Goal: Communication & Community: Ask a question

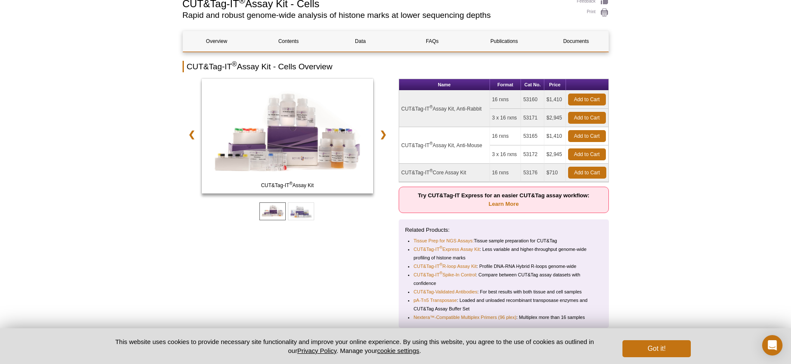
scroll to position [91, 0]
click at [462, 238] on link "Tissue Prep for NGS Assays:" at bounding box center [444, 240] width 60 height 8
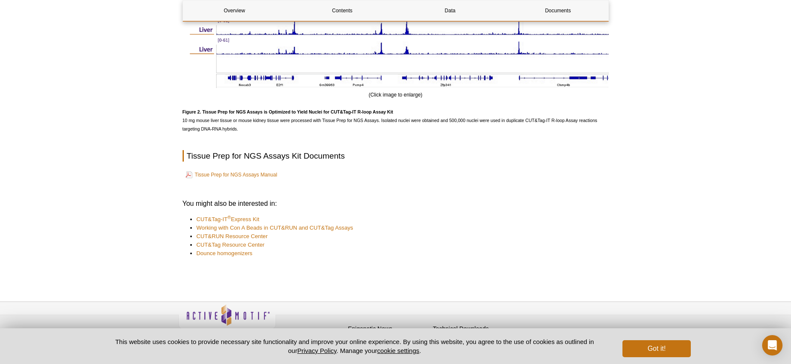
scroll to position [977, 0]
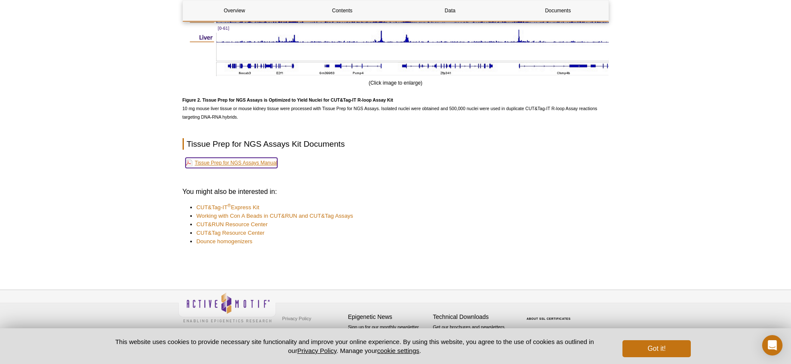
click at [251, 161] on link "Tissue Prep for NGS Assays Manual" at bounding box center [232, 163] width 92 height 10
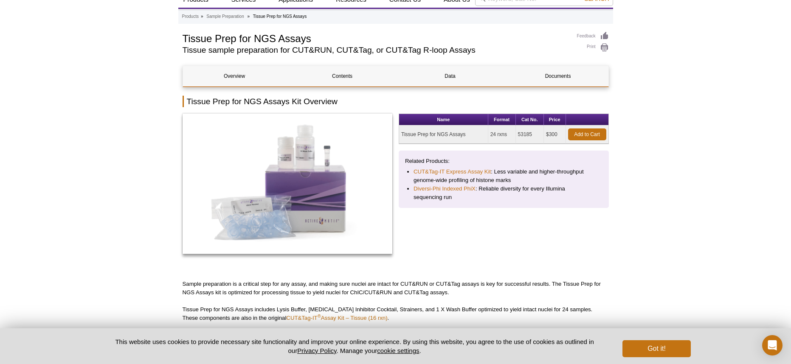
scroll to position [149, 0]
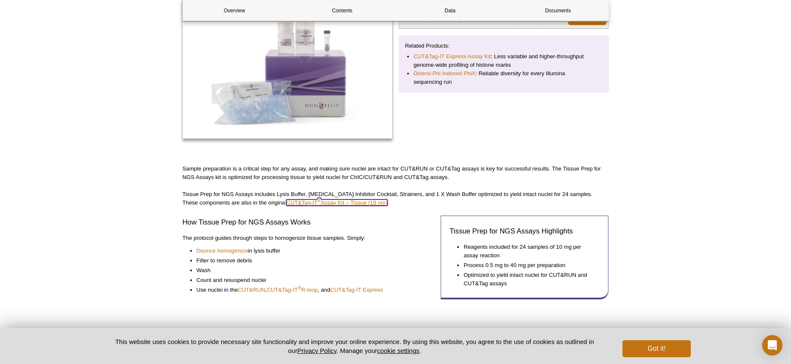
click at [318, 199] on sup "®" at bounding box center [319, 199] width 3 height 5
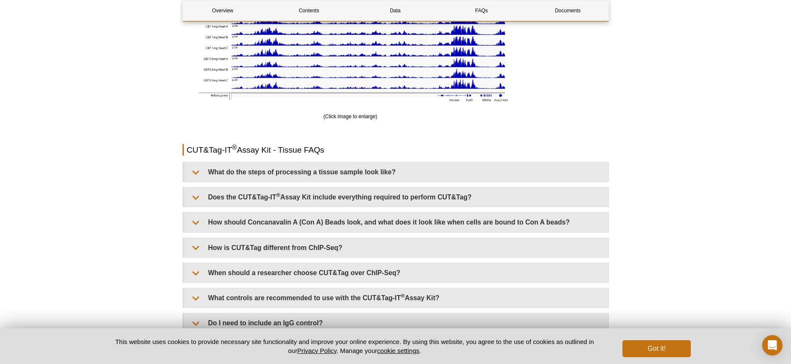
scroll to position [1826, 0]
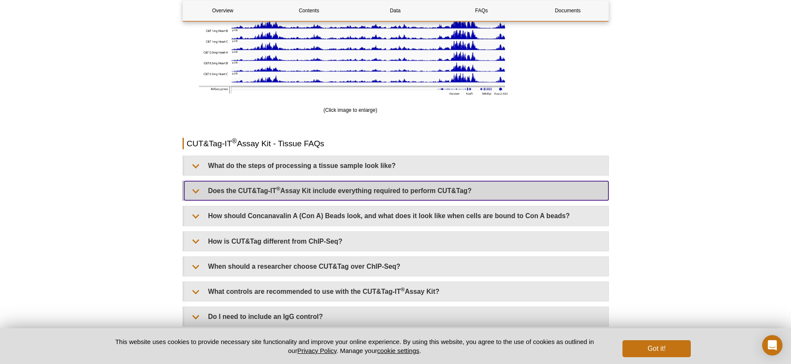
click at [372, 188] on summary "Does the CUT&Tag-IT ® Assay Kit include everything required to perform CUT&Tag?" at bounding box center [396, 190] width 424 height 19
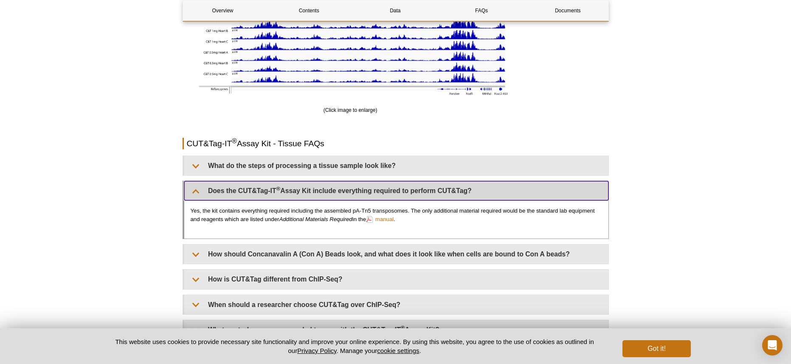
click at [372, 188] on summary "Does the CUT&Tag-IT ® Assay Kit include everything required to perform CUT&Tag?" at bounding box center [396, 190] width 424 height 19
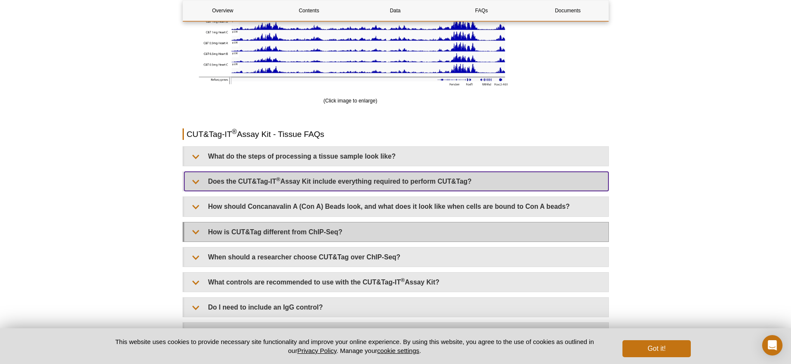
scroll to position [1836, 0]
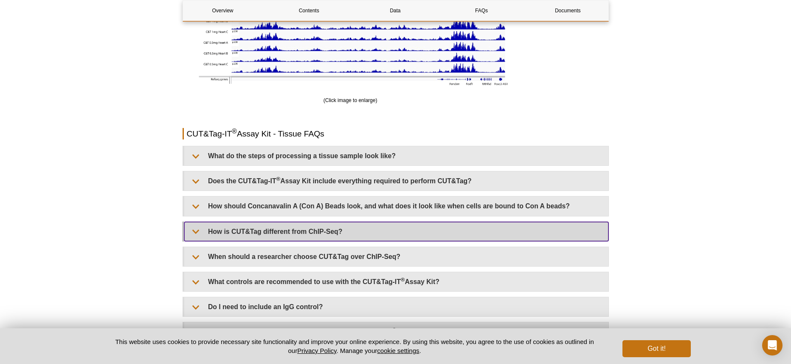
click at [375, 235] on summary "How is CUT&Tag different from ChIP-Seq?" at bounding box center [396, 231] width 424 height 19
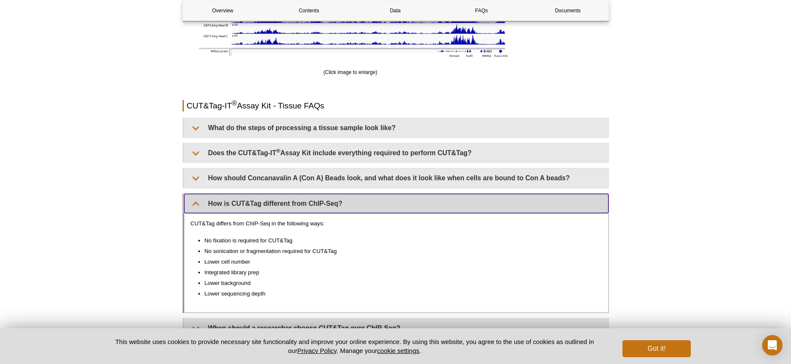
scroll to position [1872, 0]
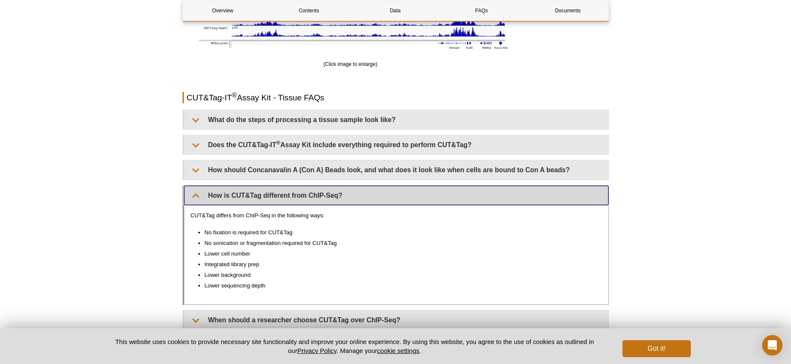
click at [338, 199] on summary "How is CUT&Tag different from ChIP-Seq?" at bounding box center [396, 195] width 424 height 19
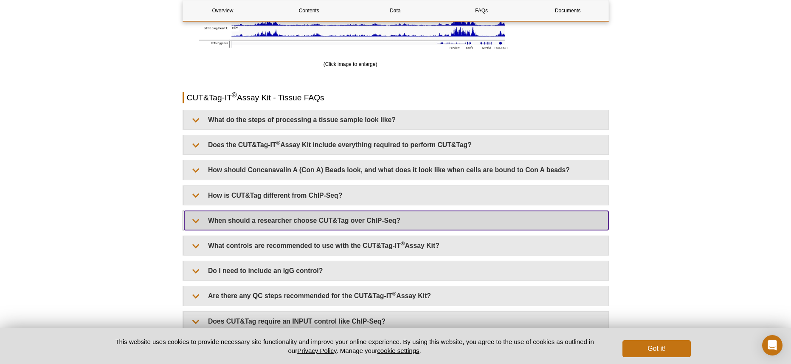
click at [335, 225] on summary "When should a researcher choose CUT&Tag over ChIP-Seq?" at bounding box center [396, 220] width 424 height 19
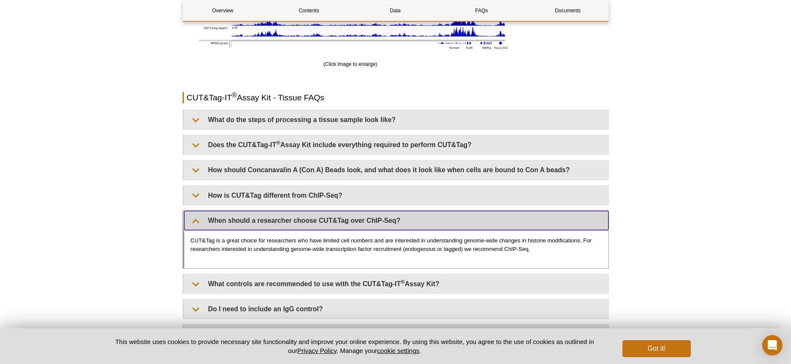
click at [335, 224] on summary "When should a researcher choose CUT&Tag over ChIP-Seq?" at bounding box center [396, 220] width 424 height 19
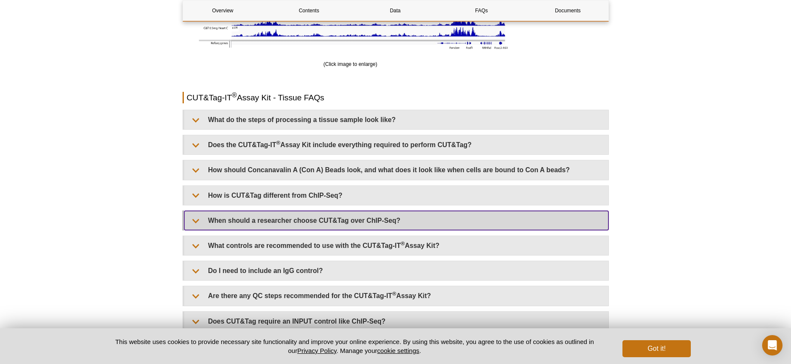
click at [335, 224] on summary "When should a researcher choose CUT&Tag over ChIP-Seq?" at bounding box center [396, 220] width 424 height 19
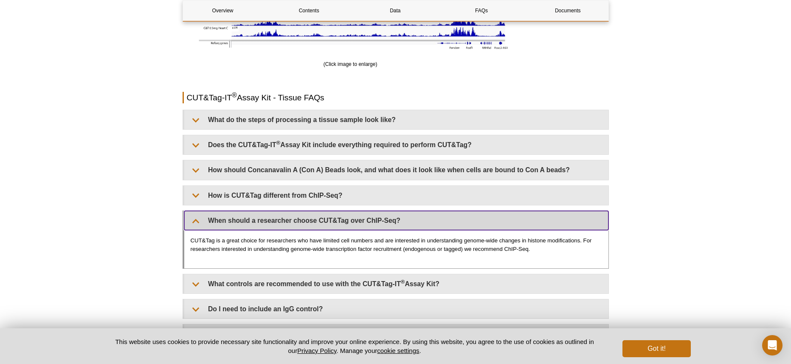
click at [335, 224] on summary "When should a researcher choose CUT&Tag over ChIP-Seq?" at bounding box center [396, 220] width 424 height 19
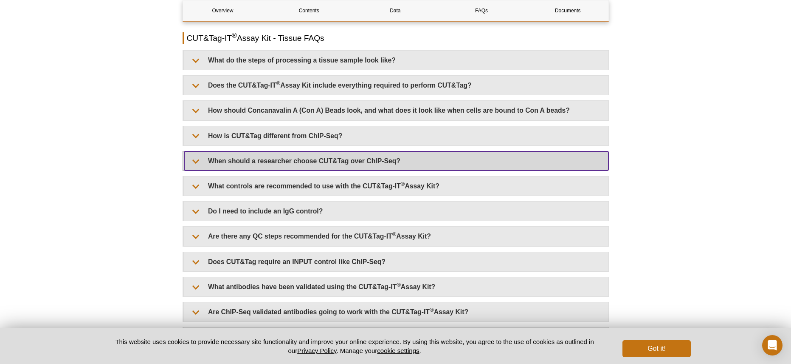
scroll to position [1936, 0]
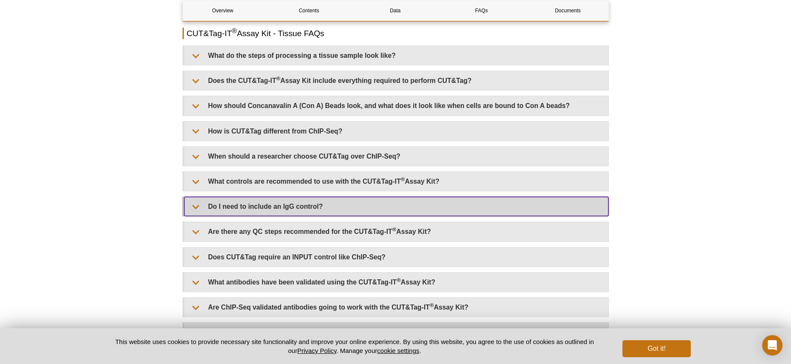
click at [333, 210] on summary "Do I need to include an IgG control?" at bounding box center [396, 206] width 424 height 19
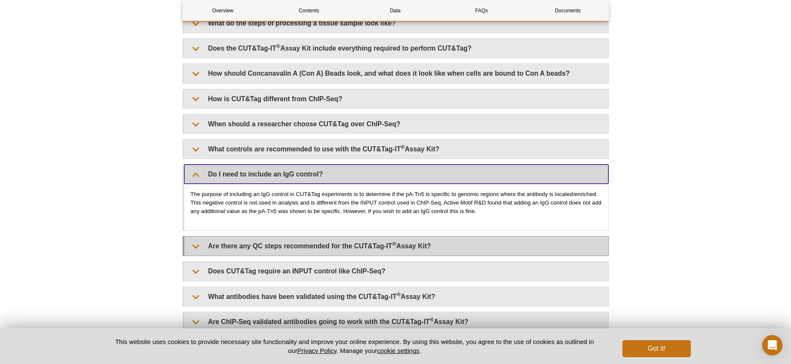
scroll to position [1967, 0]
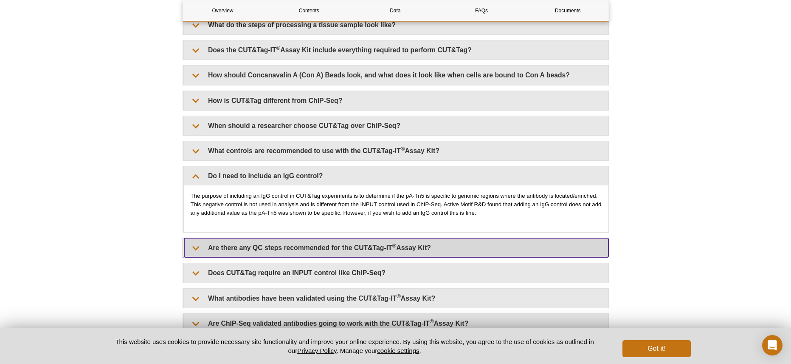
click at [333, 244] on summary "Are there any QC steps recommended for the CUT&Tag-IT ® Assay Kit?" at bounding box center [396, 247] width 424 height 19
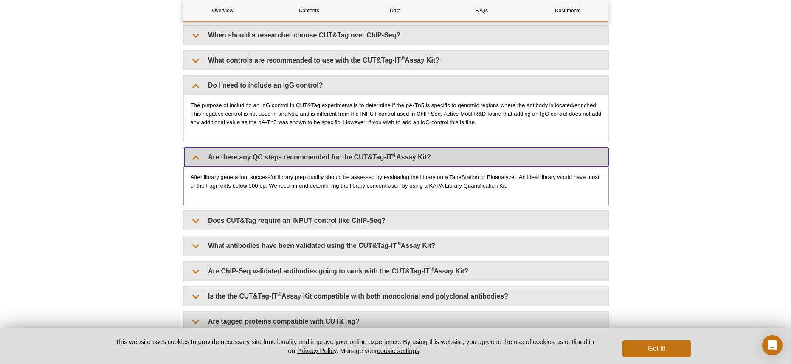
scroll to position [2058, 0]
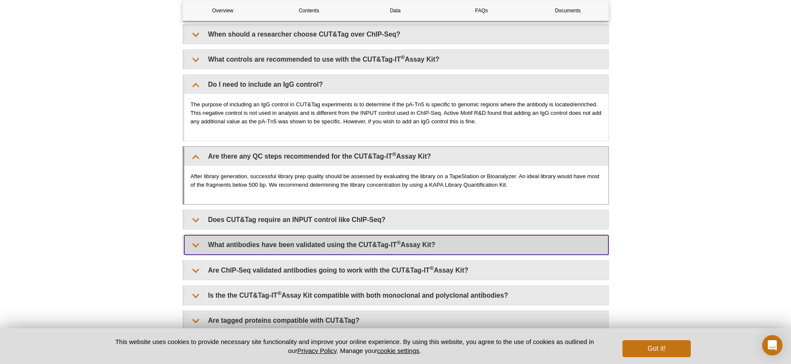
click at [333, 243] on summary "What antibodies have been validated using the CUT&Tag-IT ® Assay Kit?" at bounding box center [396, 244] width 424 height 19
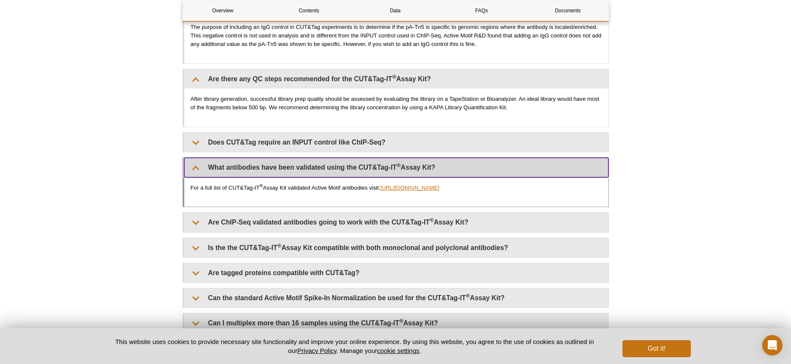
scroll to position [2136, 0]
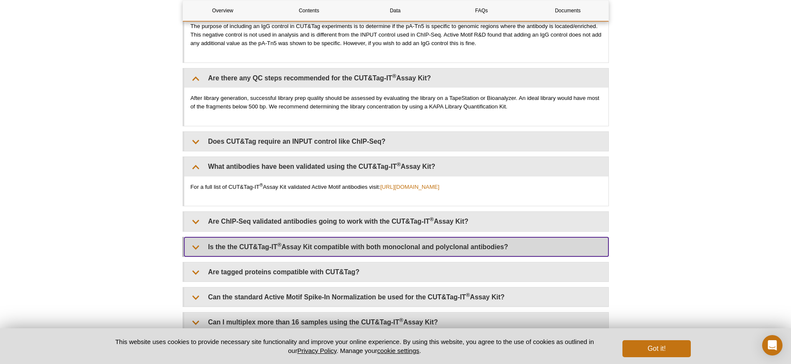
click at [398, 246] on summary "Is the the CUT&Tag-IT ® Assay Kit compatible with both monoclonal and polyclona…" at bounding box center [396, 246] width 424 height 19
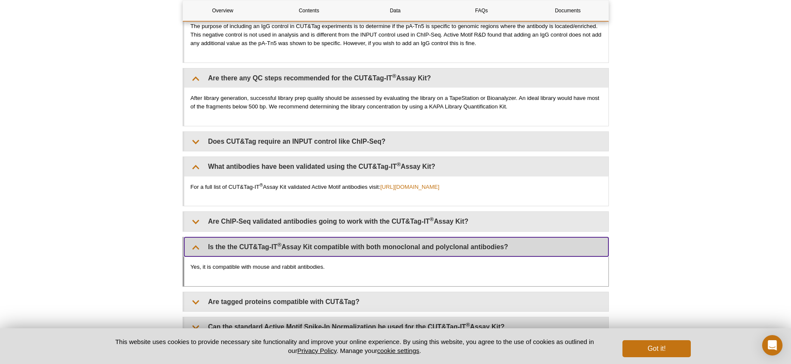
click at [398, 246] on summary "Is the the CUT&Tag-IT ® Assay Kit compatible with both monoclonal and polyclona…" at bounding box center [396, 246] width 424 height 19
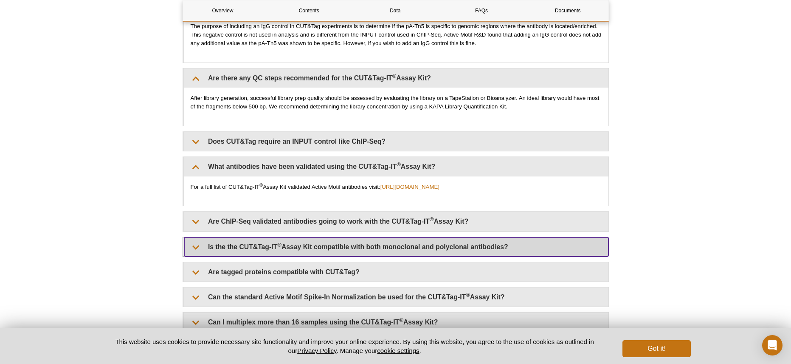
click at [398, 246] on summary "Is the the CUT&Tag-IT ® Assay Kit compatible with both monoclonal and polyclona…" at bounding box center [396, 246] width 424 height 19
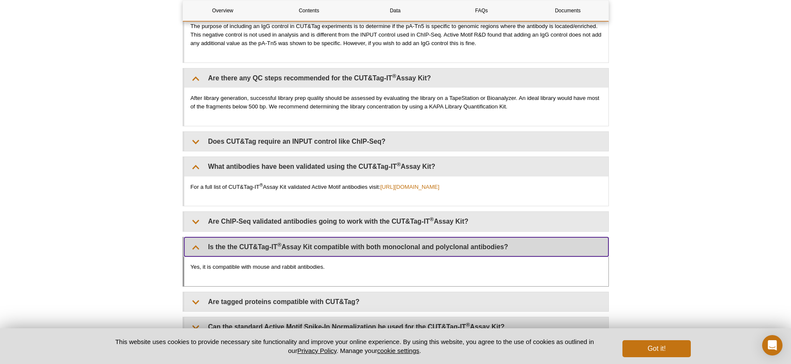
click at [398, 246] on summary "Is the the CUT&Tag-IT ® Assay Kit compatible with both monoclonal and polyclona…" at bounding box center [396, 246] width 424 height 19
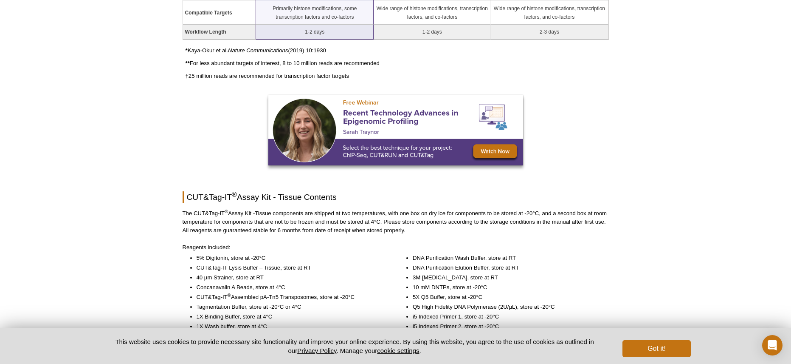
scroll to position [0, 0]
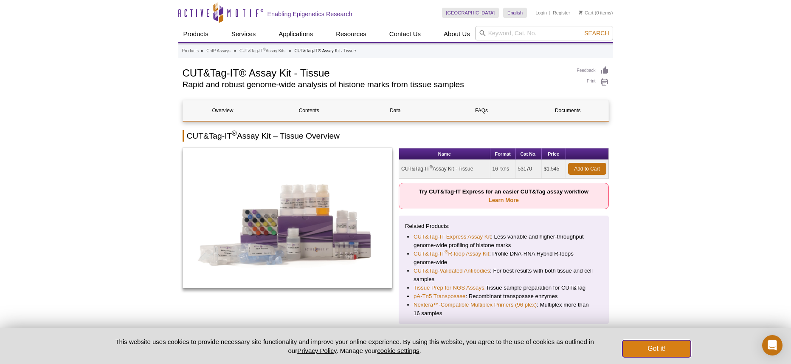
click at [633, 346] on button "Got it!" at bounding box center [657, 348] width 68 height 17
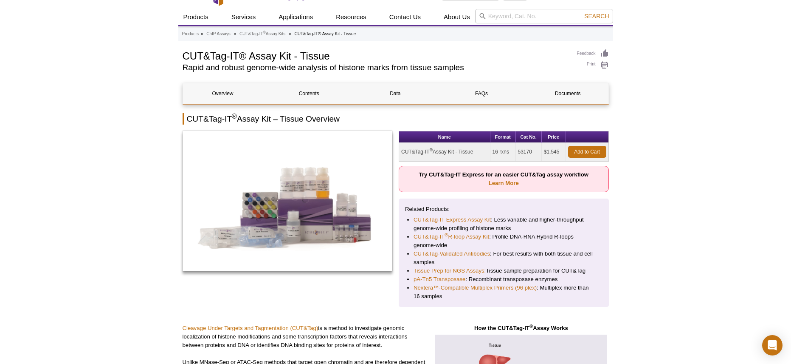
scroll to position [31, 0]
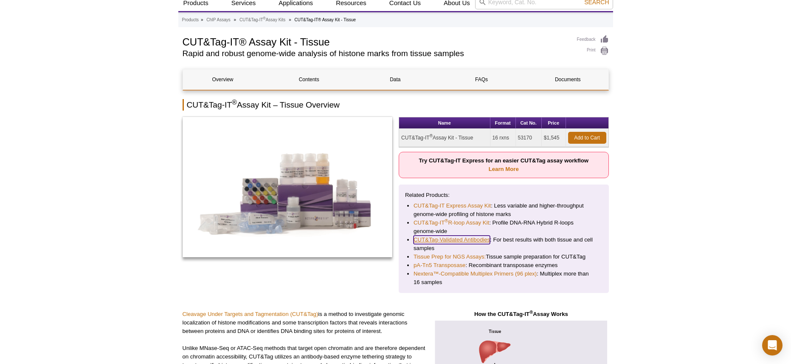
click at [473, 240] on link "CUT&Tag-Validated Antibodies" at bounding box center [452, 239] width 76 height 8
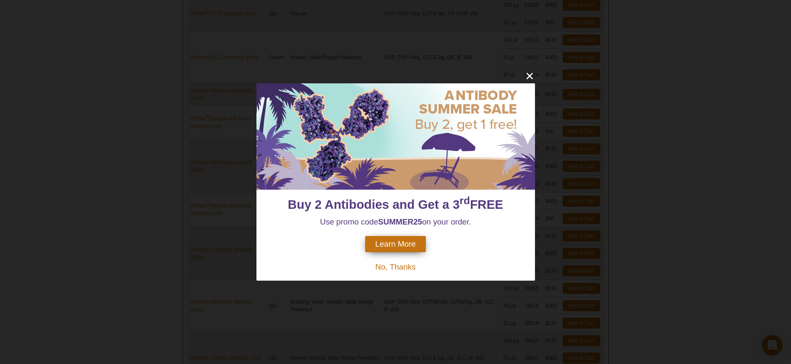
scroll to position [510, 0]
click at [527, 77] on icon "close" at bounding box center [529, 75] width 11 height 11
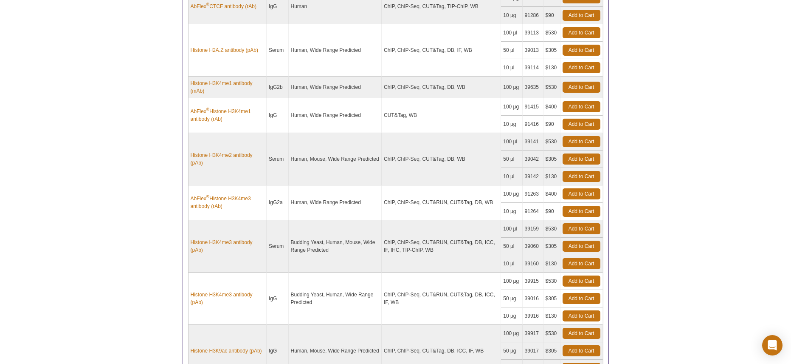
scroll to position [513, 0]
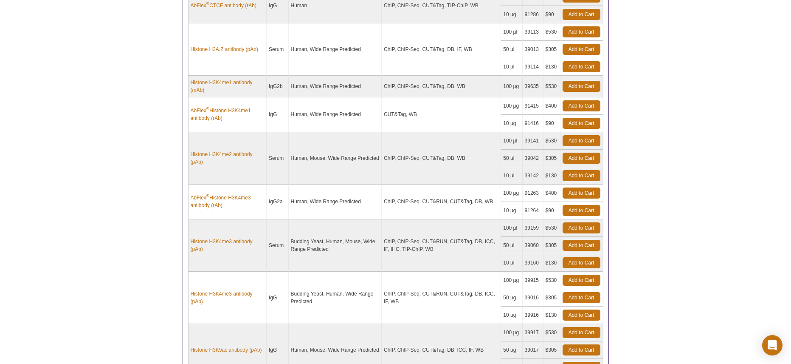
click at [365, 262] on td "Budding Yeast, Human, Mouse, Wide Range Predicted" at bounding box center [335, 245] width 93 height 52
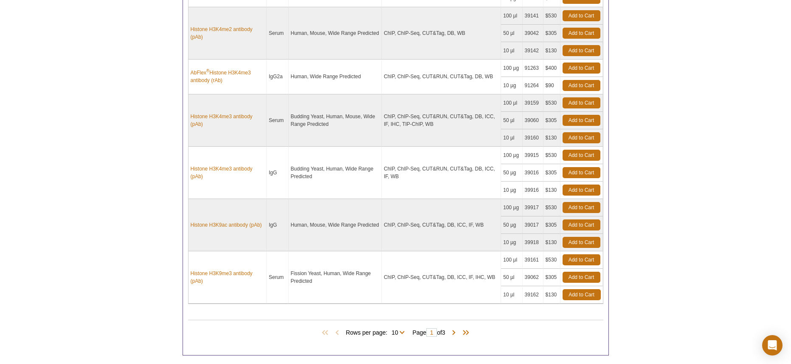
scroll to position [662, 0]
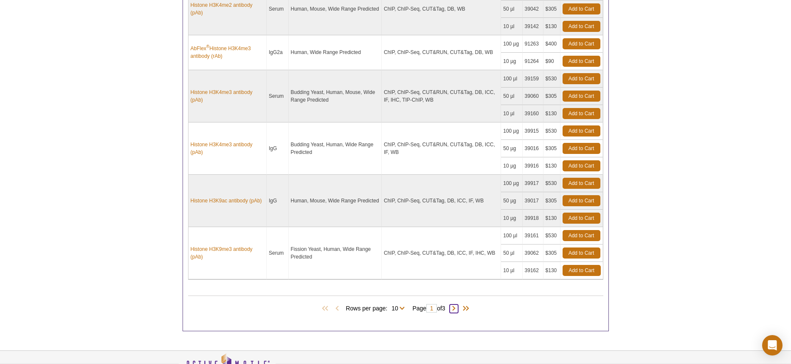
click at [457, 311] on span at bounding box center [454, 308] width 8 height 8
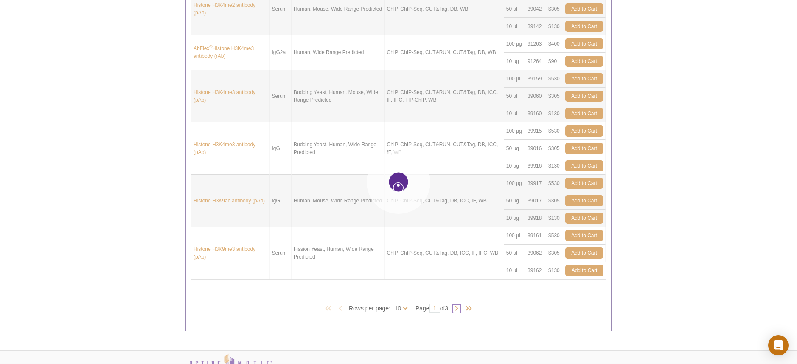
type input "2"
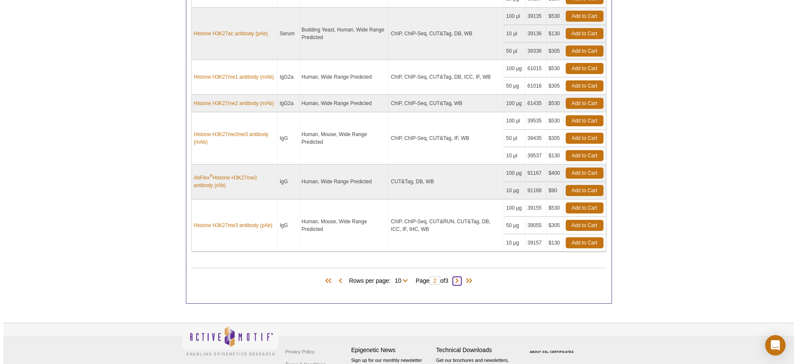
scroll to position [702, 0]
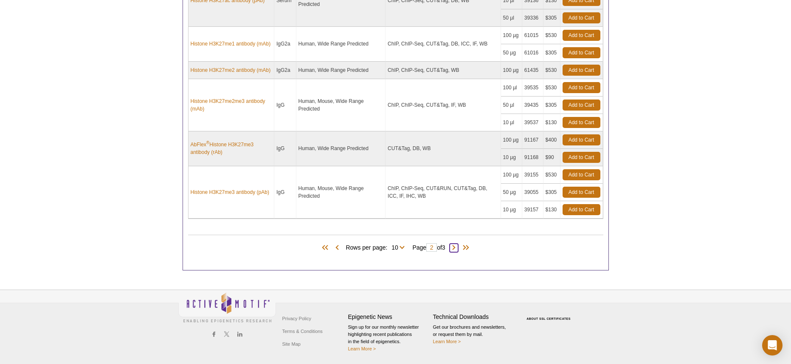
click at [458, 250] on span at bounding box center [454, 247] width 8 height 8
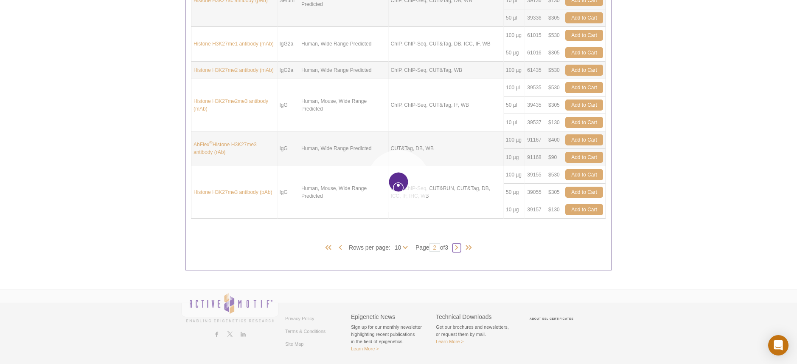
type input "3"
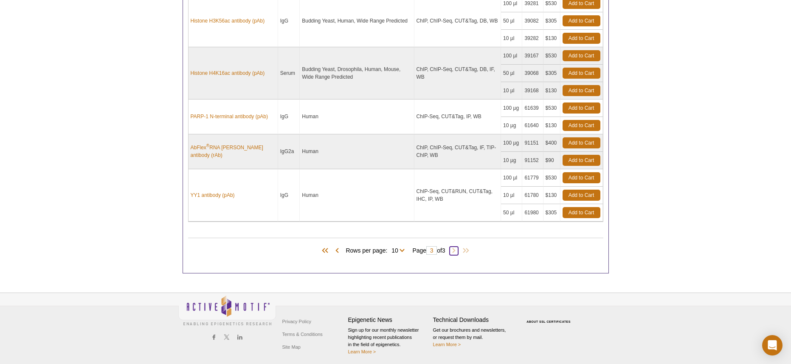
scroll to position [0, 0]
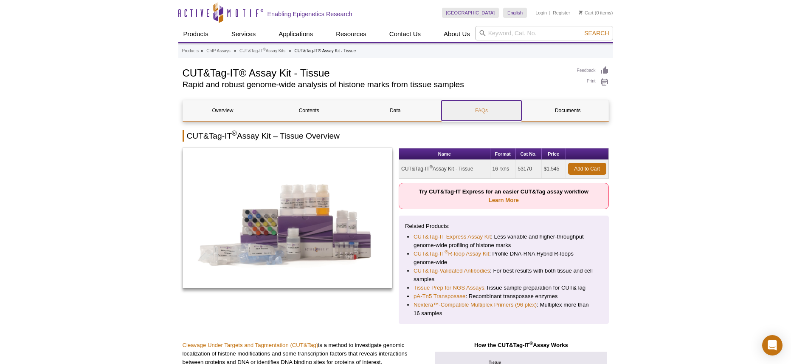
click at [482, 111] on link "FAQs" at bounding box center [482, 110] width 80 height 20
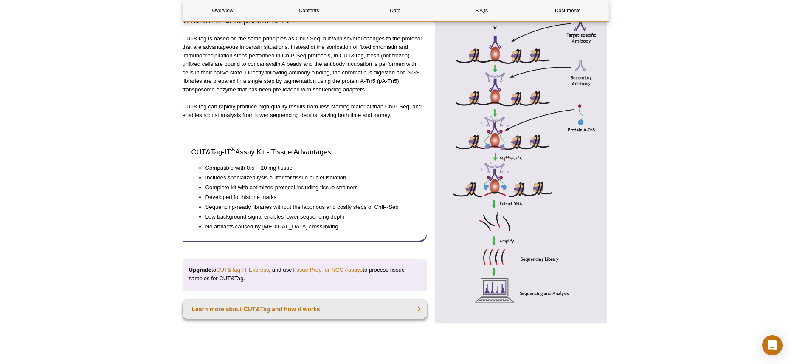
scroll to position [384, 0]
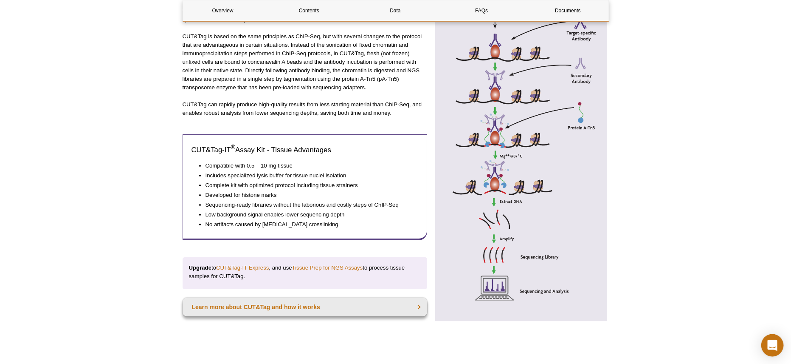
click at [771, 345] on icon "Open Intercom Messenger" at bounding box center [772, 344] width 10 height 11
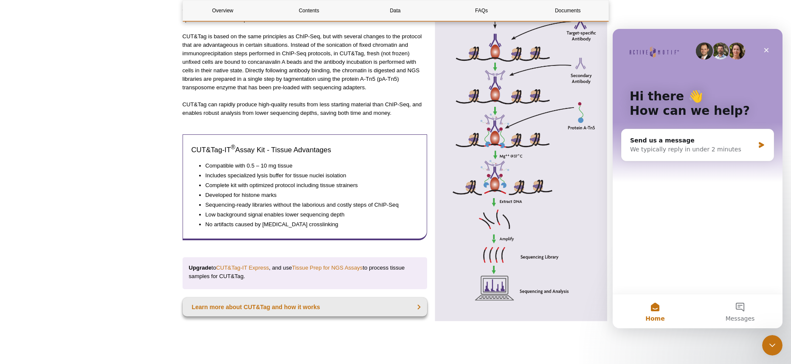
scroll to position [0, 0]
click at [673, 154] on div "Send us a message We typically reply in under 2 minutes" at bounding box center [698, 144] width 152 height 31
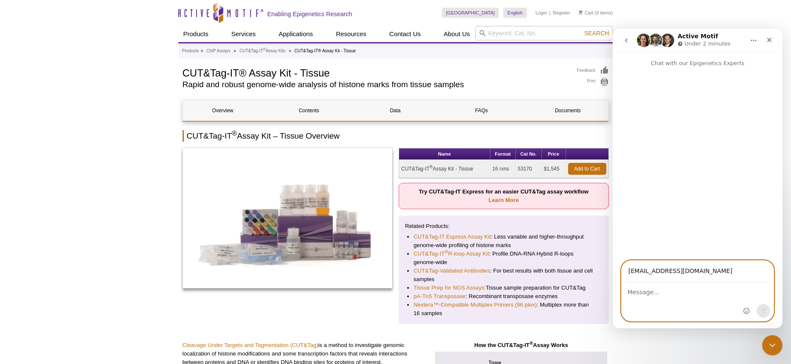
type input "[EMAIL_ADDRESS][DOMAIN_NAME]"
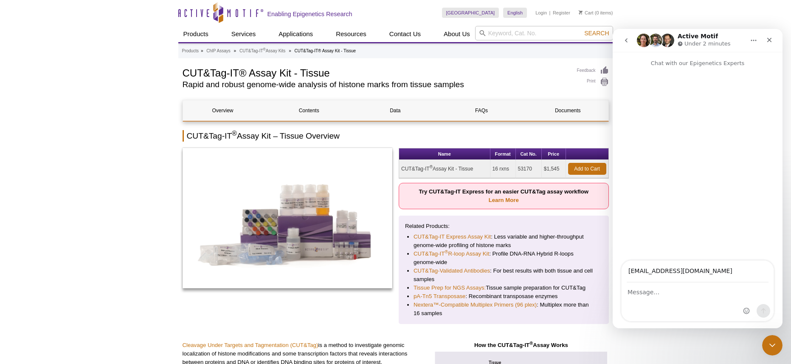
drag, startPoint x: 476, startPoint y: 168, endPoint x: 402, endPoint y: 167, distance: 74.7
click at [402, 167] on td "CUT&Tag-IT ® Assay Kit - Tissue" at bounding box center [444, 169] width 91 height 18
copy td "CUT&Tag-IT ® Assay Kit - Tissue"
click at [685, 316] on div "Intercom messenger" at bounding box center [698, 301] width 152 height 38
click at [672, 307] on div "Intercom messenger" at bounding box center [698, 301] width 152 height 38
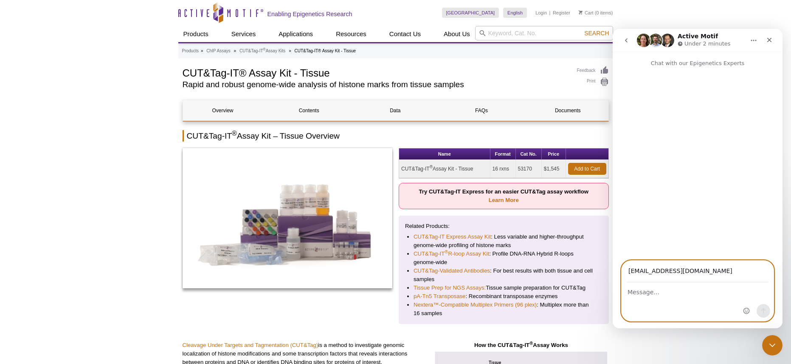
click at [670, 290] on textarea "Message…" at bounding box center [698, 289] width 152 height 14
paste textarea "CUT&Tag-IT® Assay Kit - Tissue"
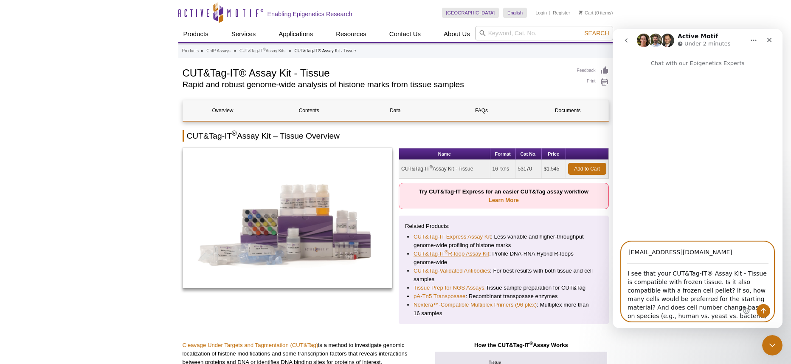
type textarea "I see that your CUT&Tag-IT® Assay Kit - Tissue is compatible with frozen tissue…"
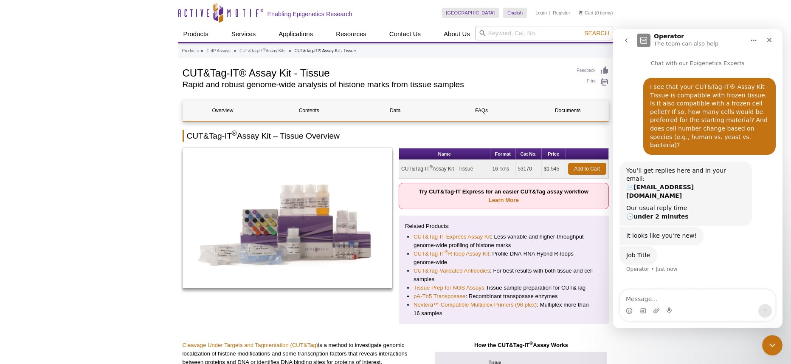
scroll to position [19, 0]
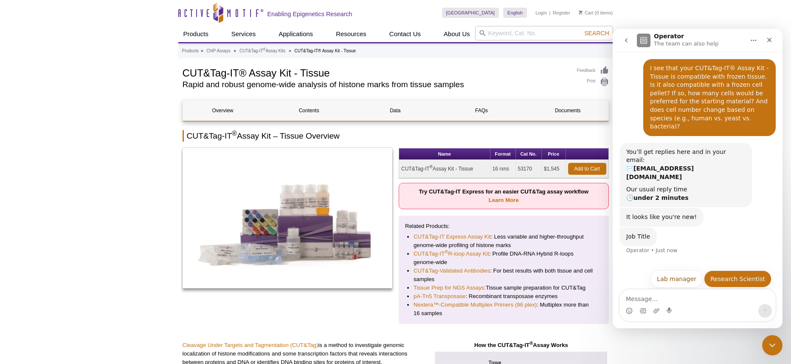
click at [734, 270] on button "Research Scientist" at bounding box center [738, 278] width 68 height 17
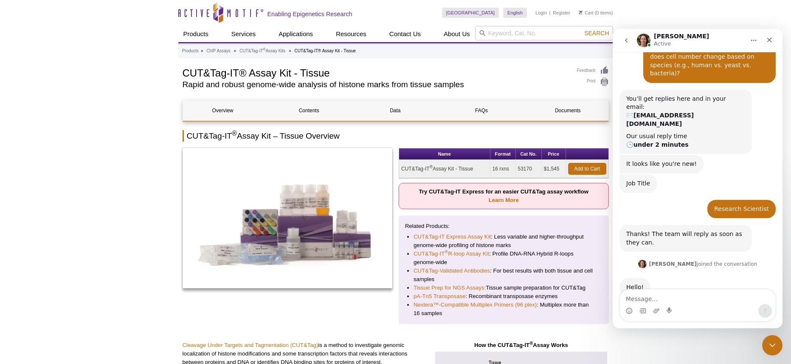
scroll to position [104, 0]
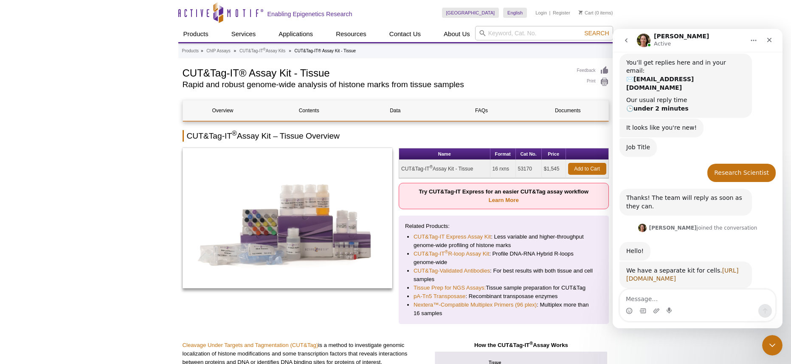
click at [688, 267] on link "[URL][DOMAIN_NAME]" at bounding box center [682, 274] width 112 height 15
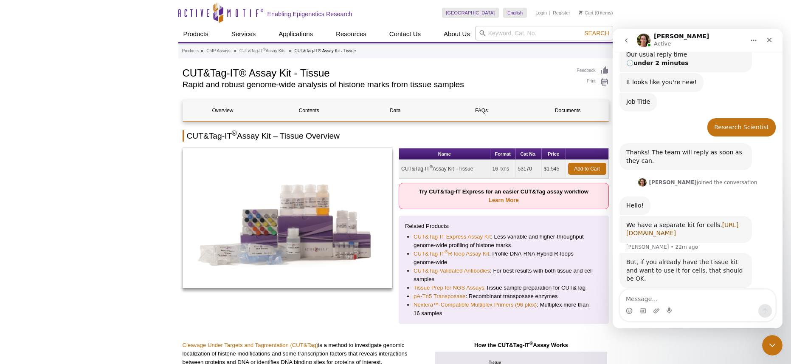
scroll to position [214, 0]
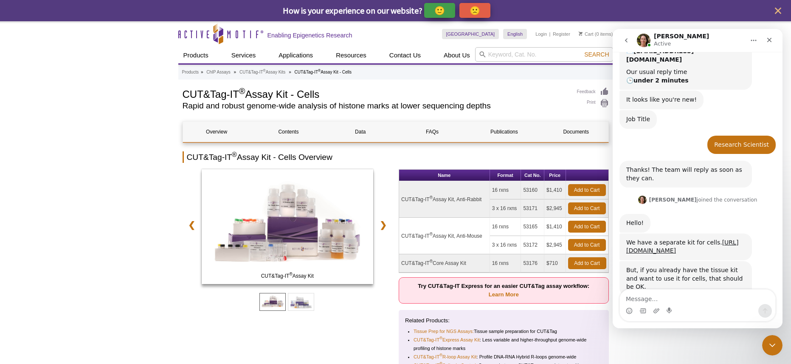
scroll to position [135, 0]
type textarea "Okay, I don't have either kit yet so this is helpful!"
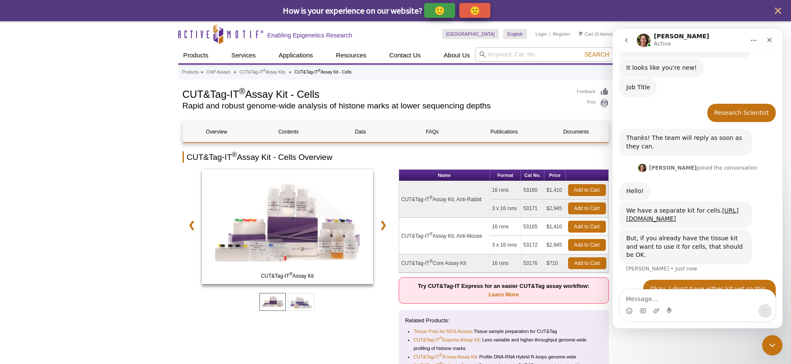
scroll to position [169, 0]
type textarea "S"
type textarea "D"
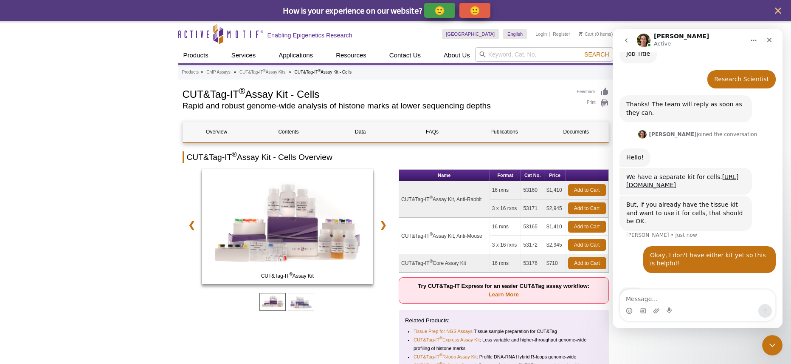
click at [322, 336] on div "CUT&Tag-IT ® Assay Kit CUT&Tag-IT ® Core Assay Kit ❮ ❯" at bounding box center [288, 293] width 210 height 249
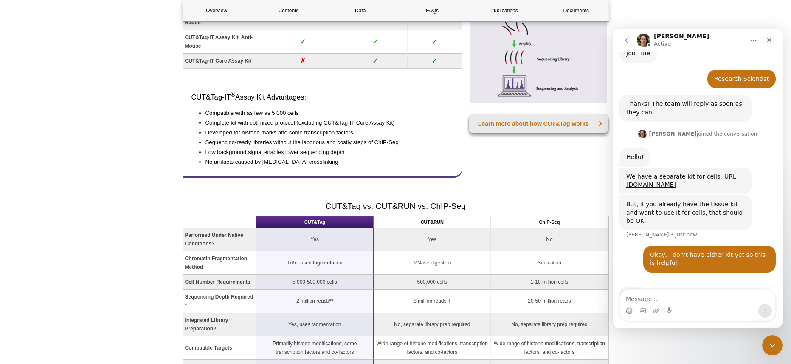
scroll to position [738, 0]
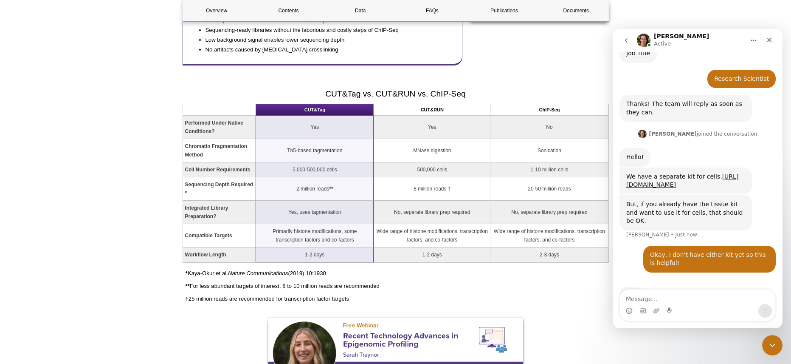
click at [642, 304] on div "Intercom messenger" at bounding box center [643, 311] width 7 height 14
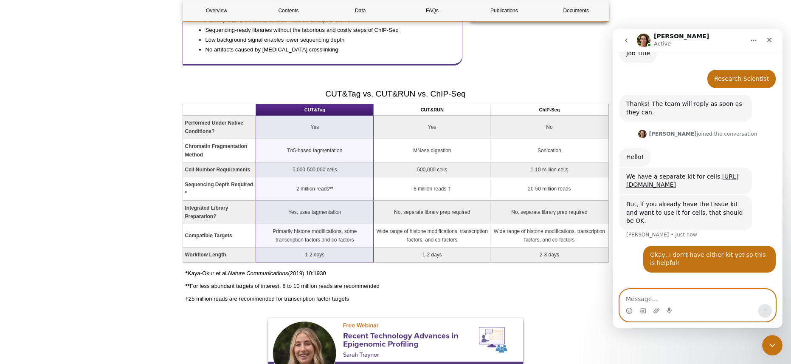
click at [643, 298] on textarea "Message…" at bounding box center [697, 296] width 155 height 14
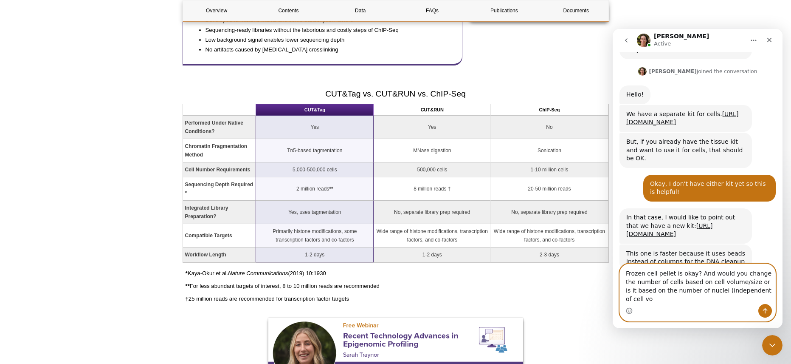
scroll to position [273, 0]
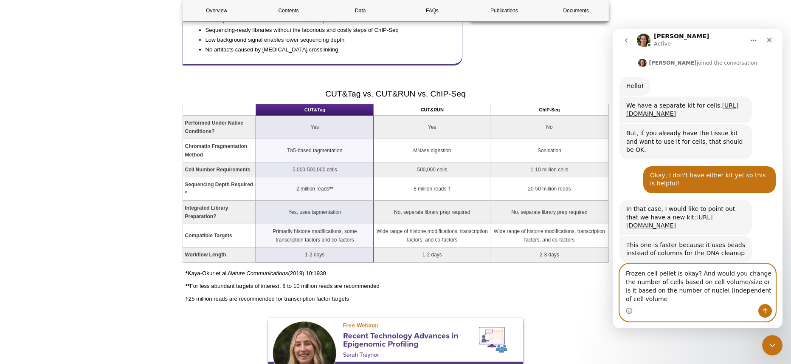
type textarea "Frozen cell pellet is okay? And would you change the number of cells based on c…"
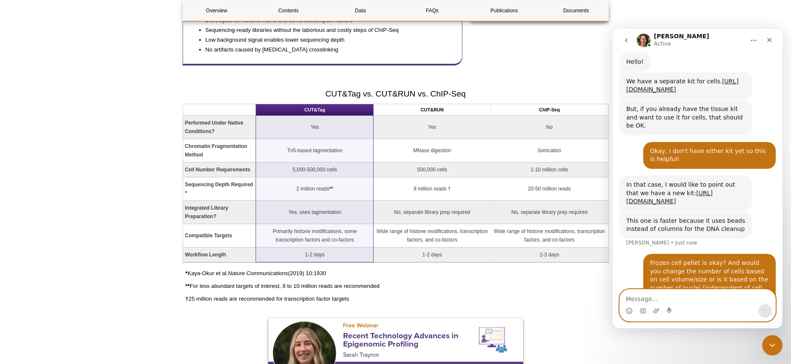
scroll to position [297, 0]
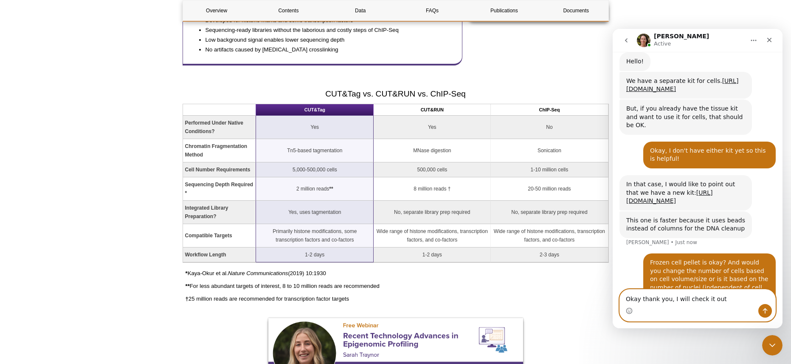
type textarea "Okay thank you, I will check it out!"
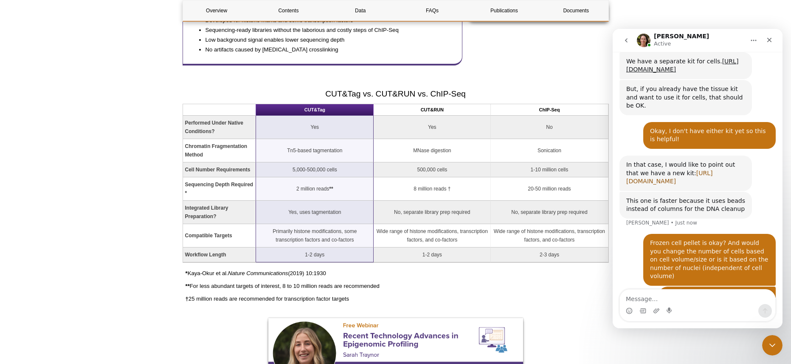
click at [696, 169] on link "[URL][DOMAIN_NAME]" at bounding box center [669, 176] width 87 height 15
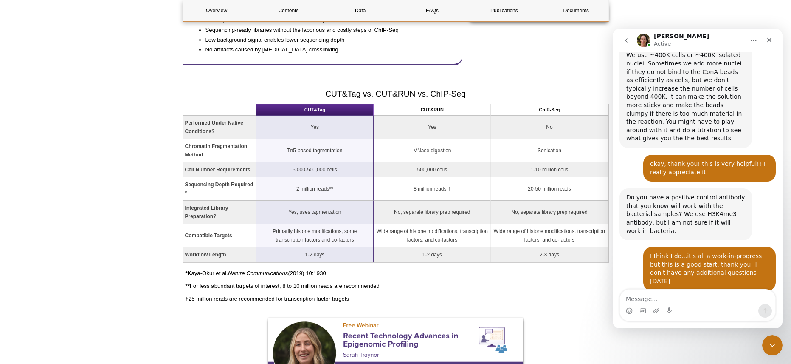
scroll to position [1234, 0]
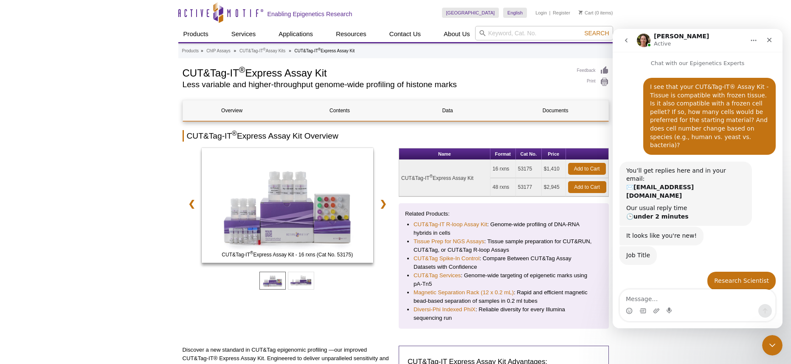
scroll to position [349, 0]
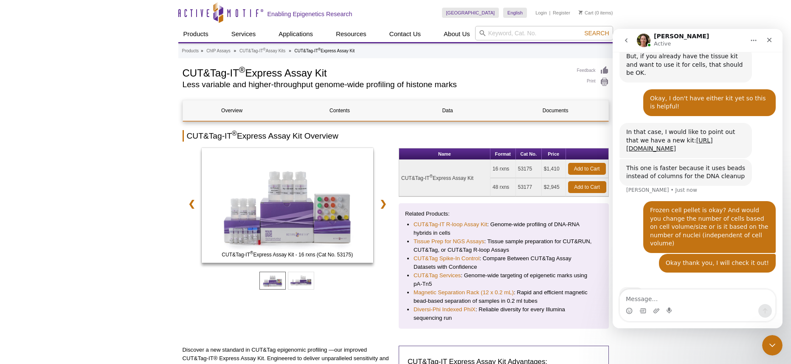
click at [641, 295] on textarea "Message…" at bounding box center [697, 296] width 155 height 14
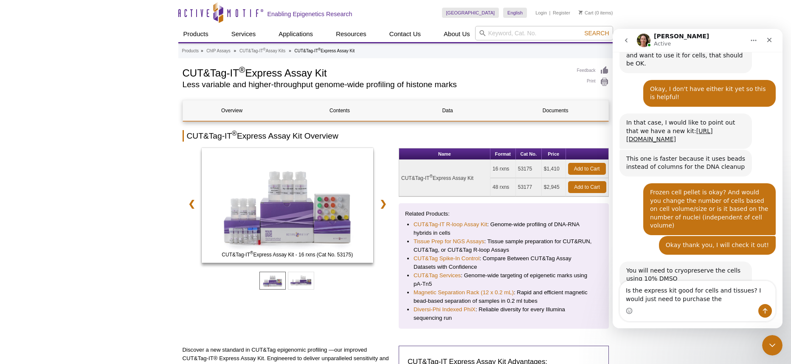
scroll to position [392, 0]
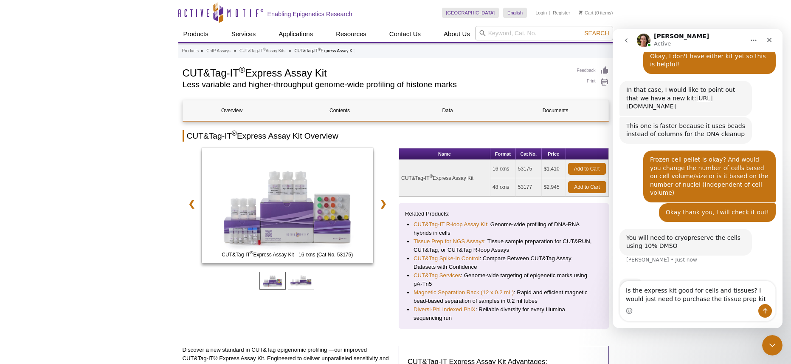
type textarea "Is the express kit good for cells and tissues? I would just need to purchase th…"
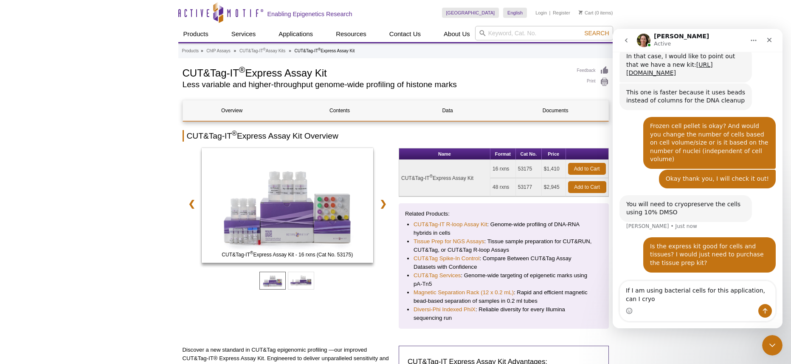
scroll to position [434, 0]
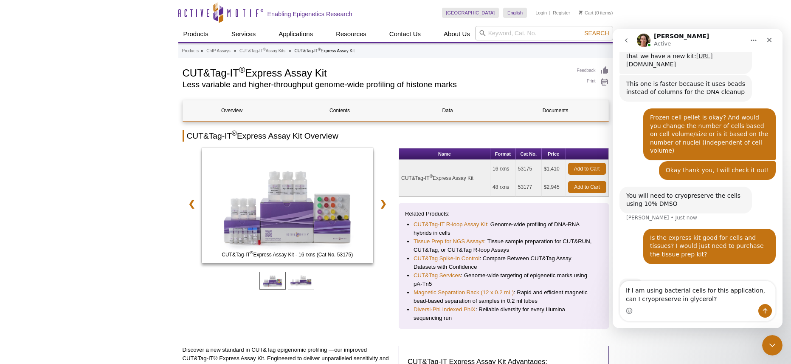
type textarea "If I am using bacterial cells for this application, can I cryopreserve in glyce…"
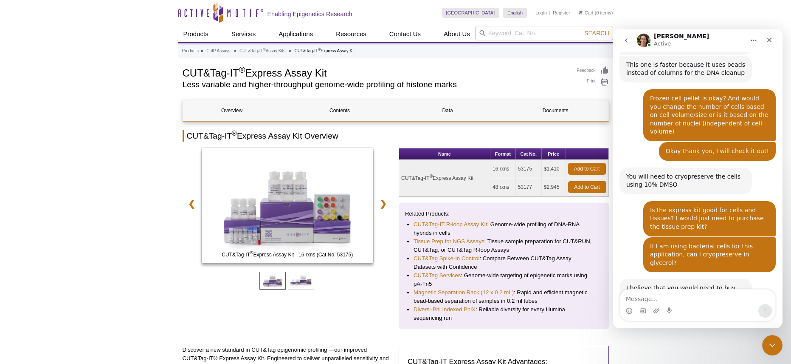
scroll to position [462, 0]
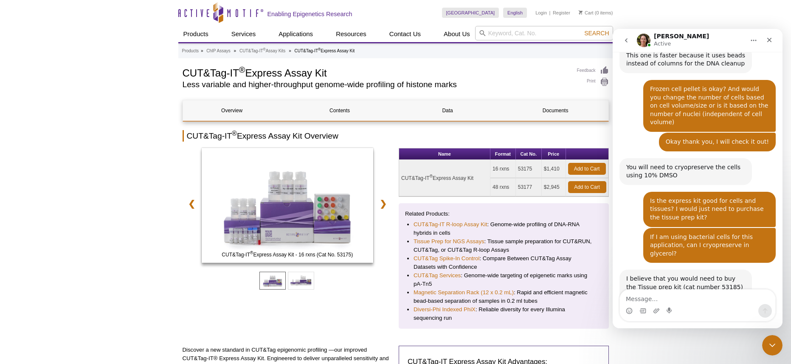
click at [741, 274] on div "I believe that you would need to buy the Tissue prep kit (cat number 53185) to …" at bounding box center [685, 290] width 119 height 33
click at [743, 274] on div "I believe that you would need to buy the Tissue prep kit (cat number 53185) to …" at bounding box center [685, 290] width 119 height 33
click at [747, 269] on div "I believe that you would need to buy the Tissue prep kit (cat number 53185) to …" at bounding box center [686, 290] width 132 height 43
click at [755, 269] on div "I believe that you would need to buy the Tissue prep kit (cat number 53185) to …" at bounding box center [698, 300] width 156 height 62
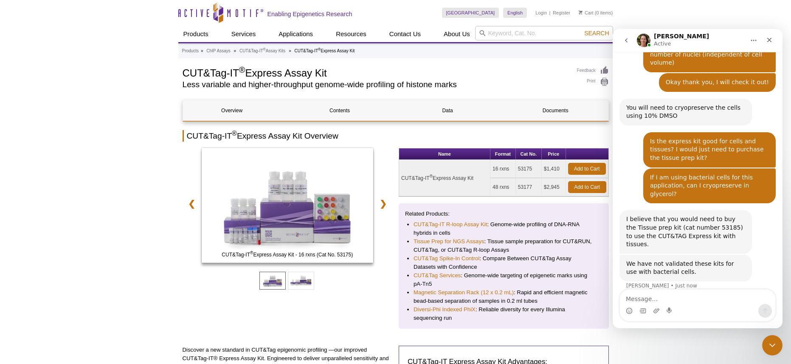
scroll to position [522, 0]
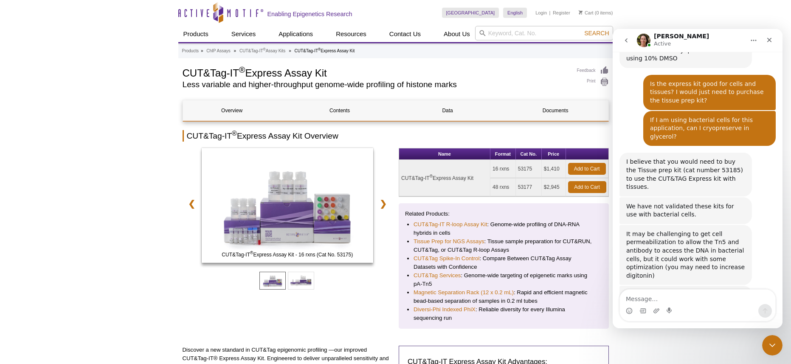
scroll to position [578, 0]
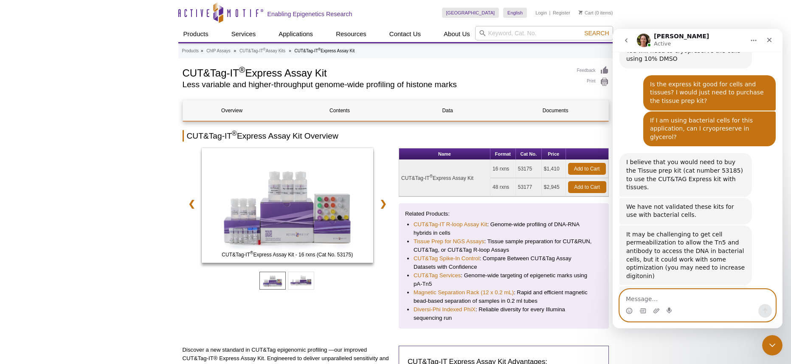
click at [636, 296] on textarea "Message…" at bounding box center [697, 296] width 155 height 14
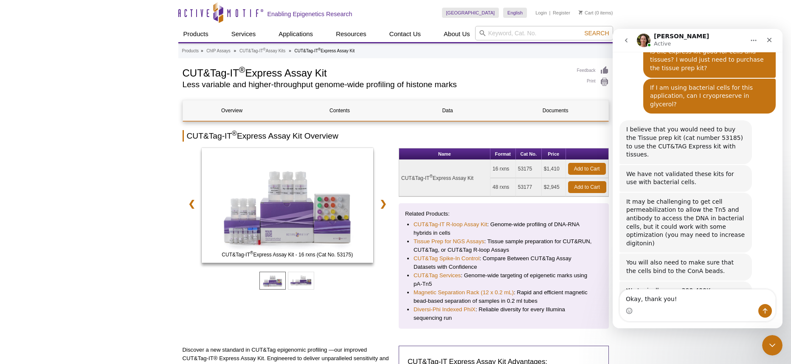
scroll to position [631, 0]
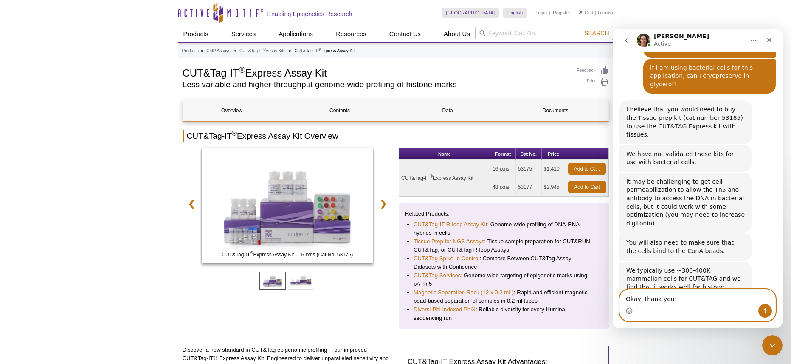
drag, startPoint x: 653, startPoint y: 302, endPoint x: 587, endPoint y: 303, distance: 65.4
click at [613, 303] on html "[PERSON_NAME] Active Chat with our Epigenetics Experts I see that your CUT&Tag-…" at bounding box center [698, 178] width 170 height 299
drag, startPoint x: 704, startPoint y: 306, endPoint x: 629, endPoint y: 304, distance: 75.2
click at [630, 304] on div "Intercom messenger" at bounding box center [697, 311] width 155 height 14
drag, startPoint x: 675, startPoint y: 296, endPoint x: 620, endPoint y: 297, distance: 55.2
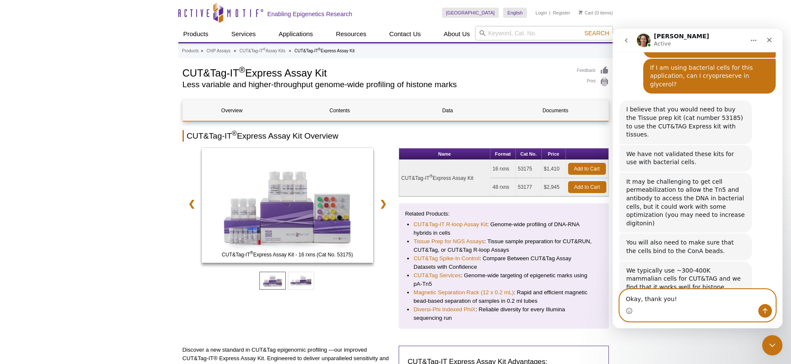
click at [620, 297] on textarea "Okay, thank you!" at bounding box center [697, 296] width 155 height 14
type textarea "T"
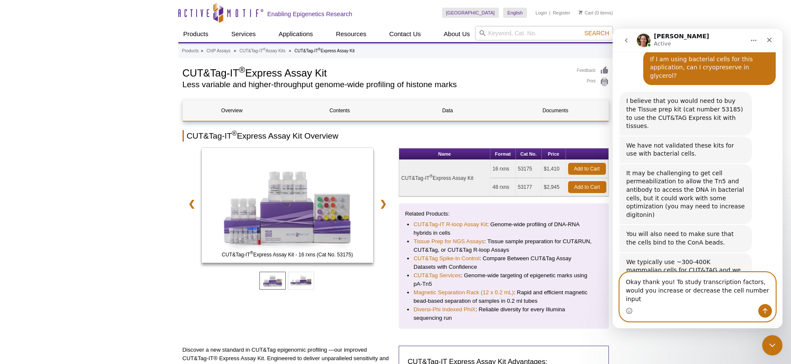
type textarea "Okay thank you! To study transcription factors, would you increase or decrease …"
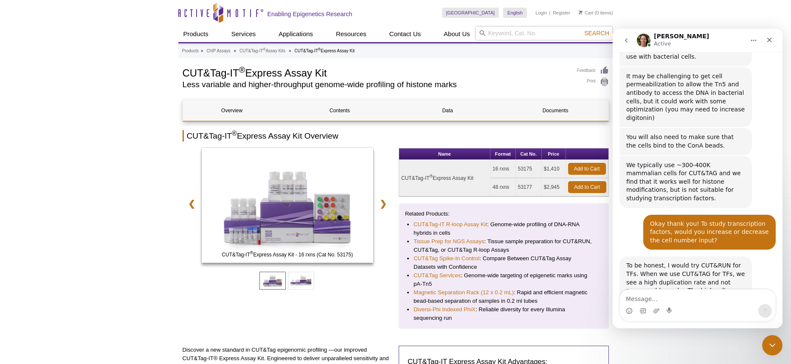
scroll to position [740, 0]
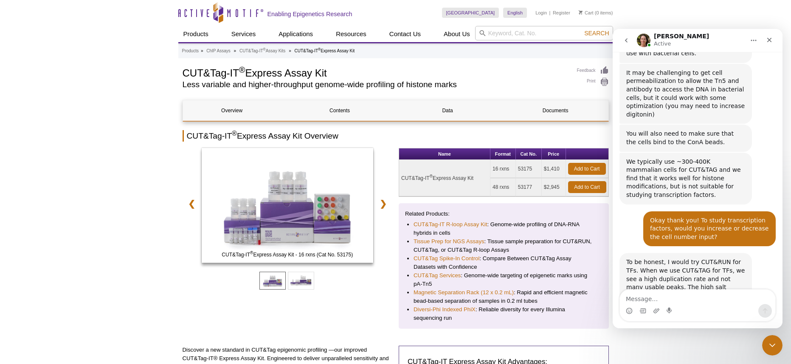
click at [671, 258] on div "To be honest, I would try CUT&RUN for TFs. When we use CUT&TAG for TFs, we see …" at bounding box center [685, 287] width 119 height 58
click at [650, 295] on textarea "Message…" at bounding box center [697, 296] width 155 height 14
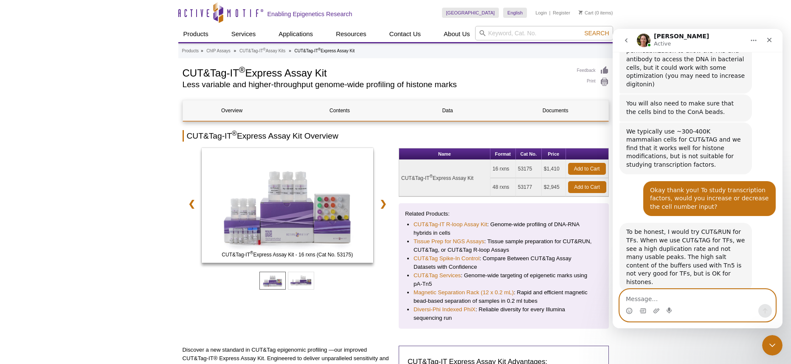
scroll to position [772, 0]
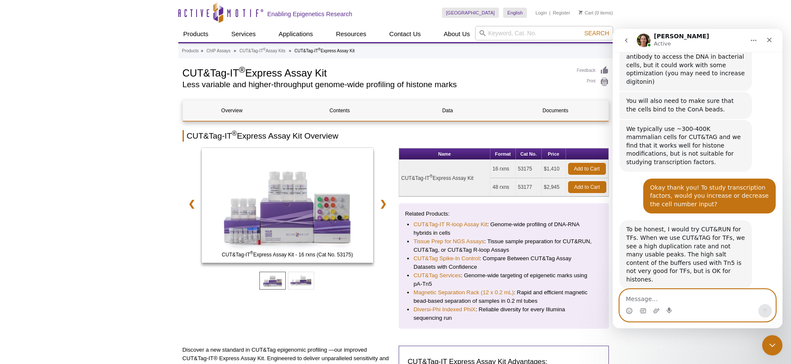
type textarea "W"
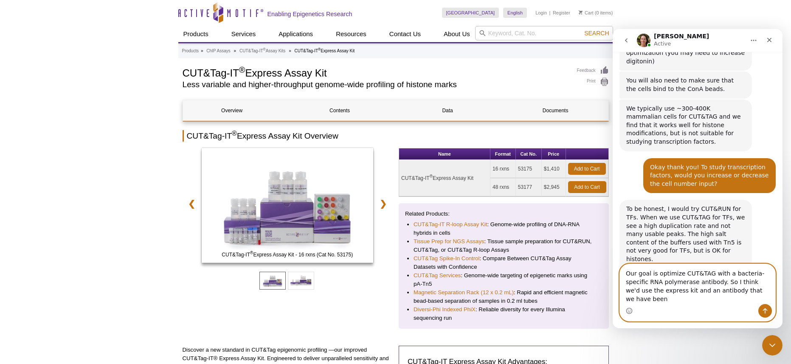
scroll to position [801, 0]
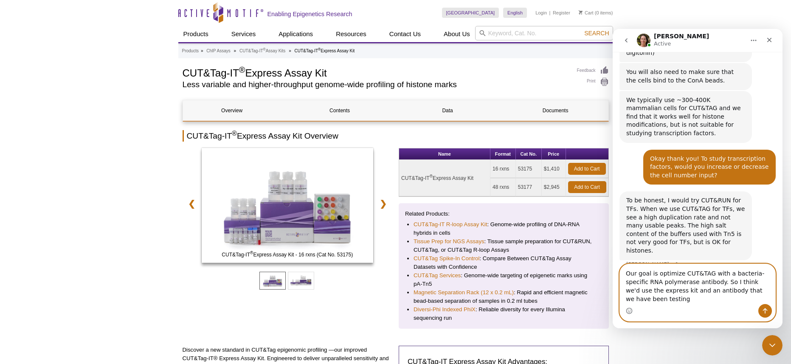
click at [697, 291] on textarea "Our goal is optimize CUT&TAG with a bacteria-specific RNA polymerase antibody. …" at bounding box center [697, 284] width 155 height 40
drag, startPoint x: 728, startPoint y: 302, endPoint x: 676, endPoint y: 299, distance: 51.9
click at [676, 299] on textarea "Our goal is optimize CUT&TAG with a bacteria-specific RNA polymerase antibody. …" at bounding box center [697, 284] width 155 height 40
click at [747, 301] on textarea "Our goal is optimize CUT&TAG with a bacteria-specific RNA polymerase antibody. …" at bounding box center [697, 284] width 155 height 40
click at [730, 299] on textarea "Our goal is optimize CUT&TAG with a bacteria-specific RNA polymerase antibody. …" at bounding box center [697, 284] width 155 height 40
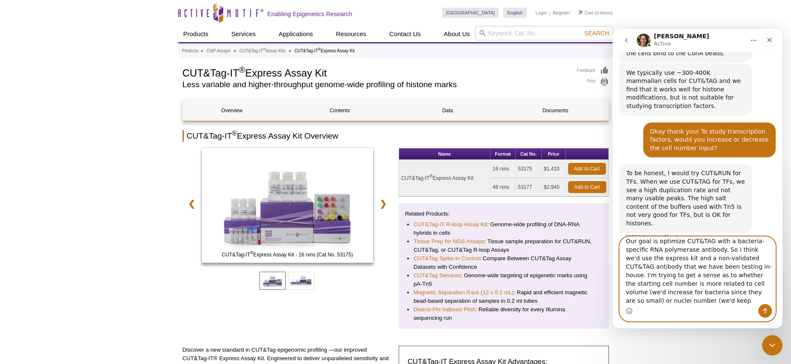
scroll to position [14, 0]
click at [698, 293] on textarea "Our goal is optimize CUT&TAG with a bacteria-specific RNA polymerase antibody. …" at bounding box center [697, 270] width 155 height 67
type textarea "Our goal is optimize CUT&TAG with a bacteria-specific RNA polymerase antibody. …"
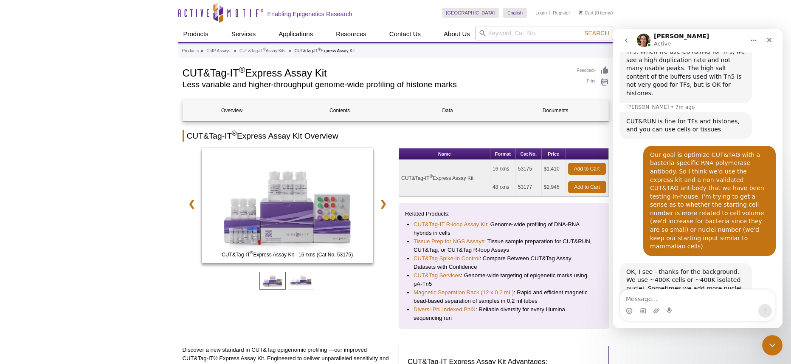
scroll to position [993, 0]
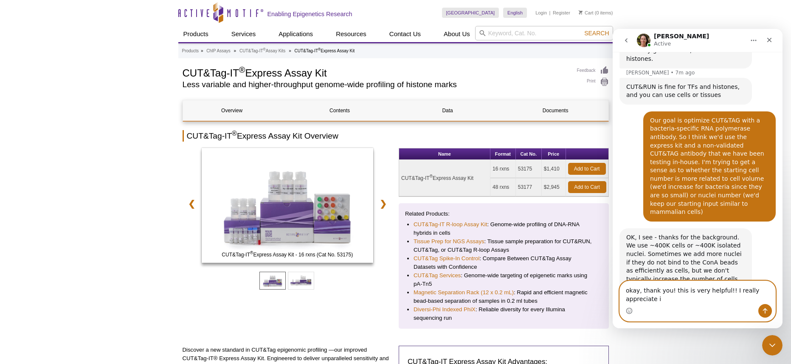
type textarea "okay, thank you! this is very helpful!! I really appreciate it"
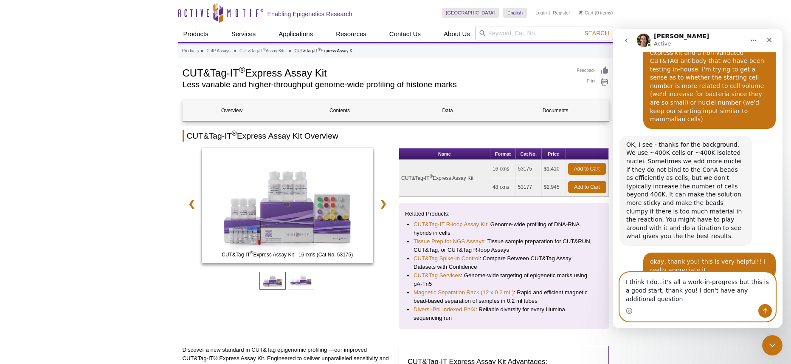
scroll to position [1094, 0]
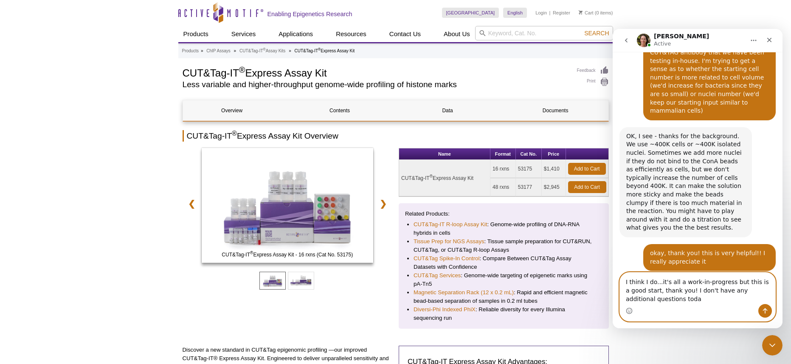
type textarea "I think I do...it's all a work-in-progress but this is a good start, thank you!…"
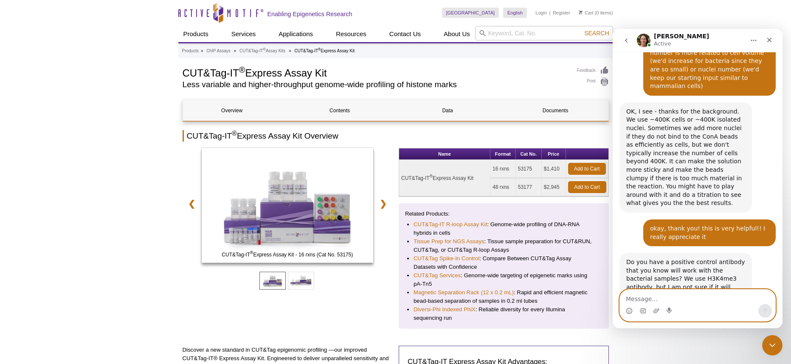
scroll to position [1119, 0]
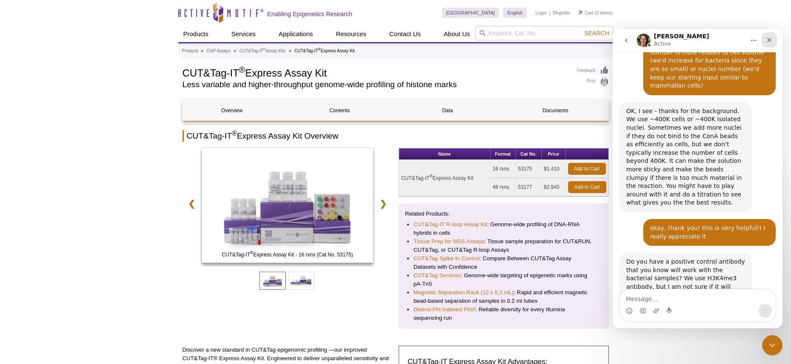
click at [770, 38] on icon "Close" at bounding box center [769, 40] width 7 height 7
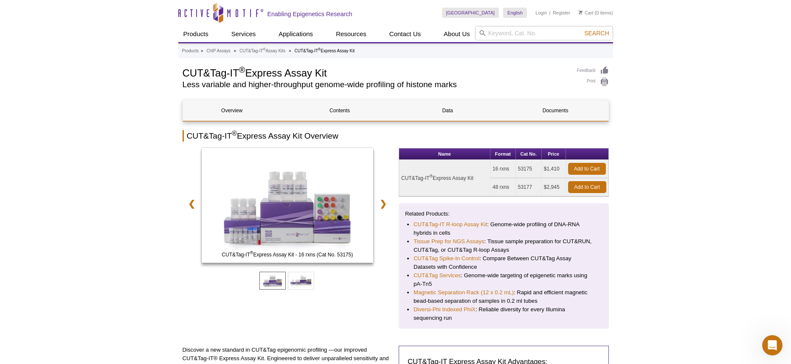
scroll to position [1110, 0]
drag, startPoint x: 411, startPoint y: 138, endPoint x: 424, endPoint y: 152, distance: 19.8
drag, startPoint x: 73, startPoint y: 95, endPoint x: 121, endPoint y: 17, distance: 91.3
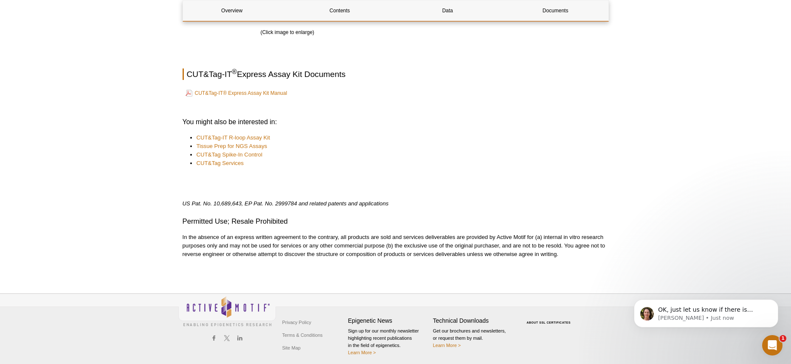
scroll to position [1346, 0]
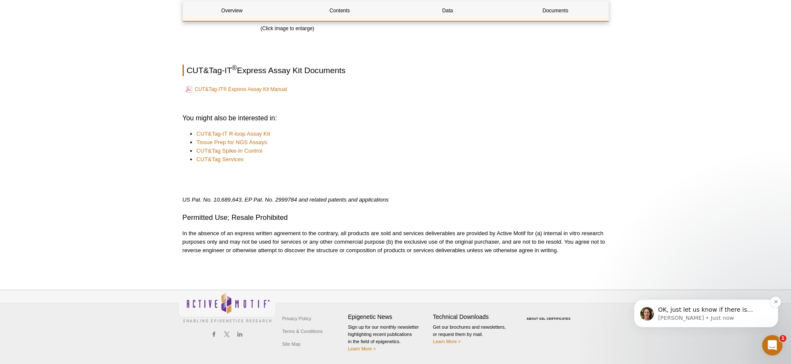
click at [661, 311] on p "OK, just let us know if there is anything you need. Have a great weekend!" at bounding box center [713, 309] width 110 height 8
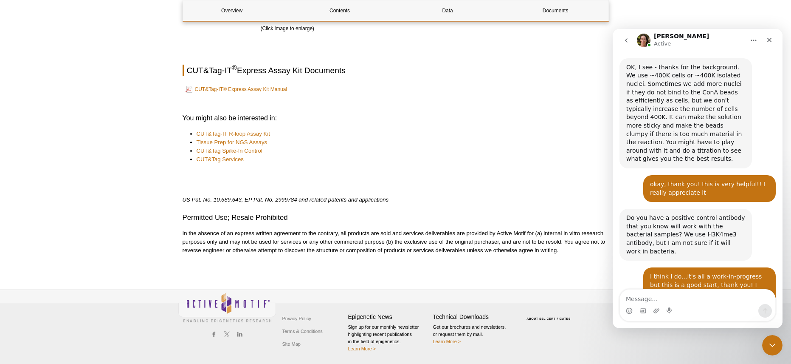
scroll to position [1158, 0]
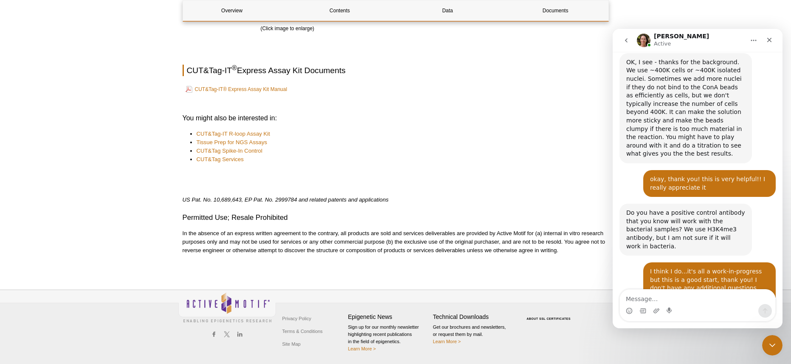
click at [625, 312] on div "Intercom messenger" at bounding box center [697, 311] width 155 height 14
click at [629, 311] on icon "Emoji picker" at bounding box center [629, 310] width 7 height 7
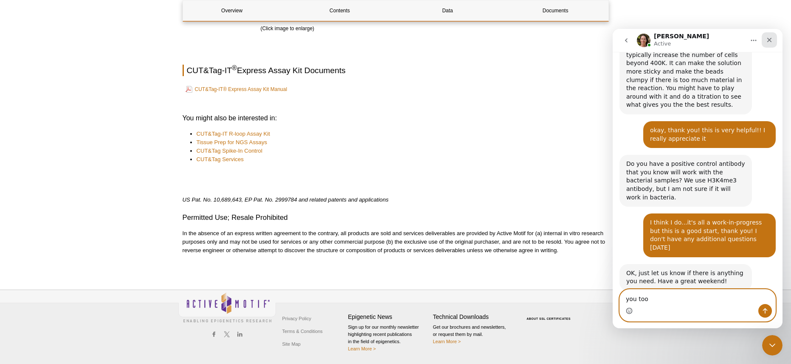
type textarea "you too!"
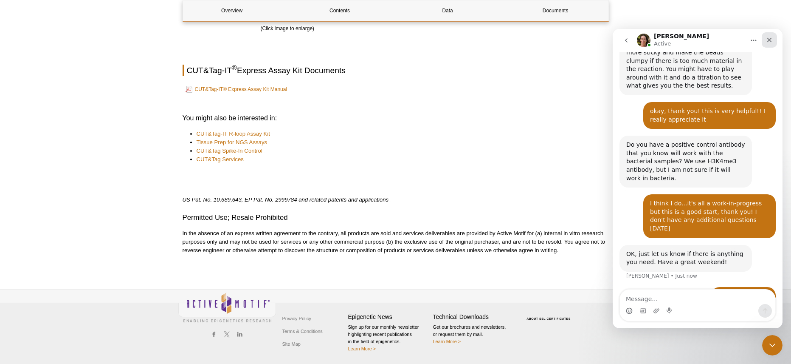
click at [767, 38] on icon "Close" at bounding box center [769, 40] width 7 height 7
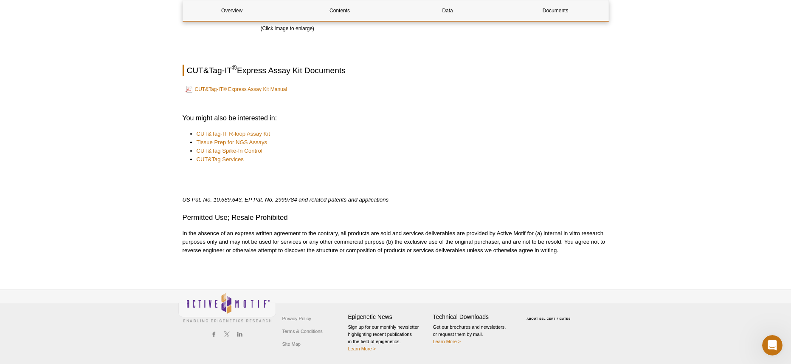
click at [402, 200] on p "US Pat. No. 10,689,643, EP Pat. No. 2999784 and related patents and applications" at bounding box center [396, 191] width 426 height 23
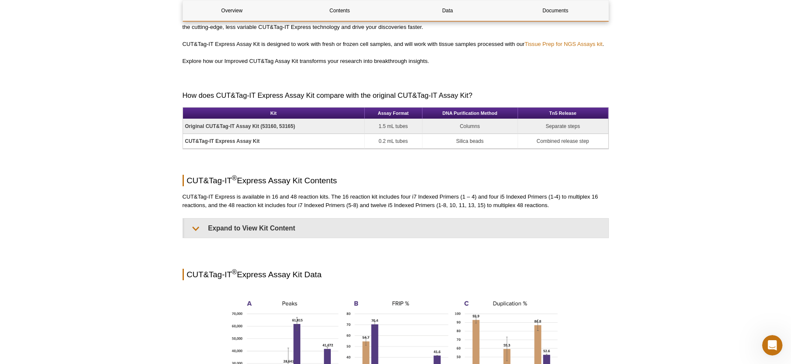
scroll to position [466, 0]
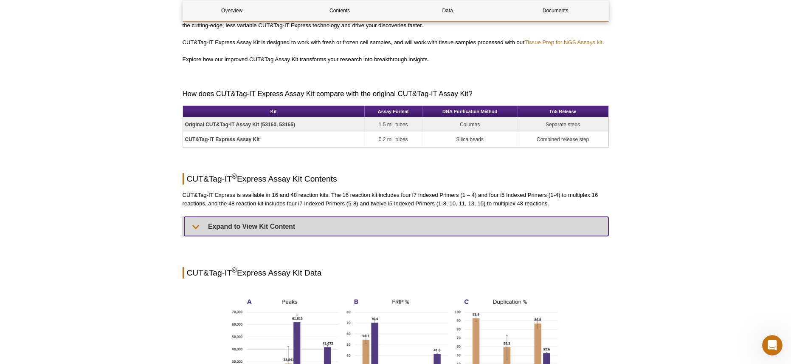
click at [319, 229] on summary "Expand to View Kit Content" at bounding box center [396, 226] width 424 height 19
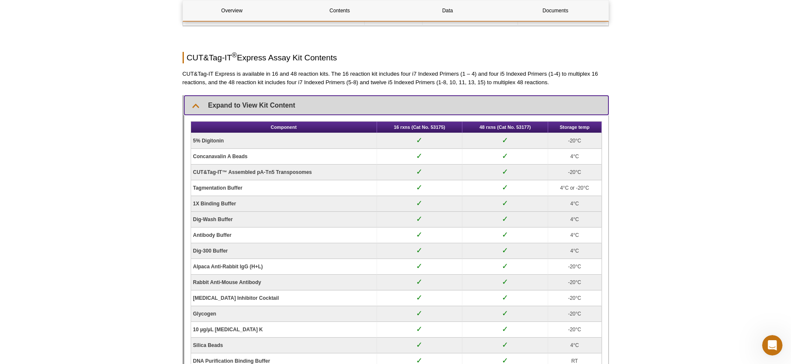
scroll to position [490, 0]
